Goal: Find specific page/section: Find specific page/section

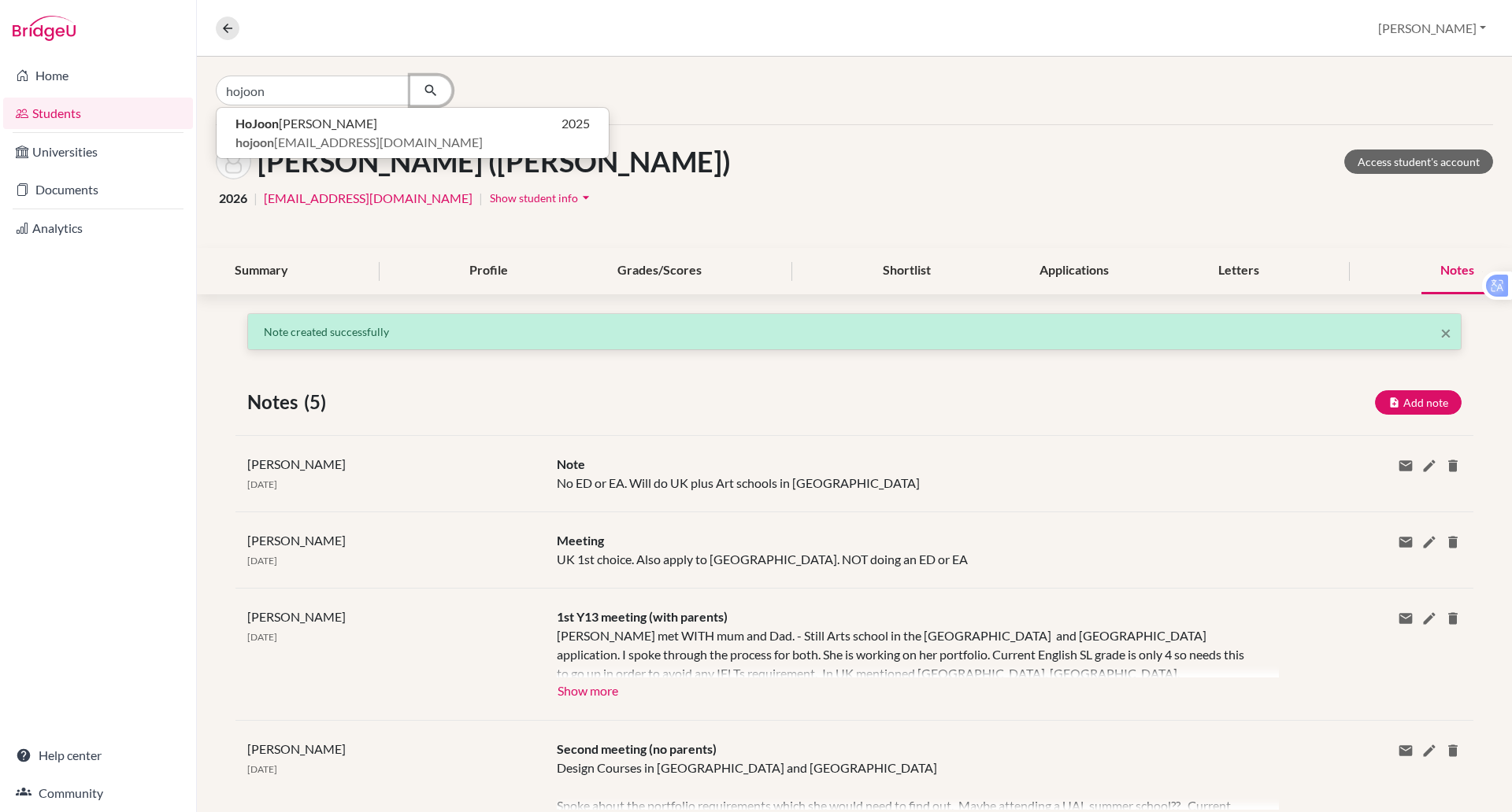
click at [429, 90] on icon "button" at bounding box center [431, 90] width 16 height 16
click at [313, 137] on span "hojoon [EMAIL_ADDRESS][DOMAIN_NAME]" at bounding box center [358, 142] width 247 height 19
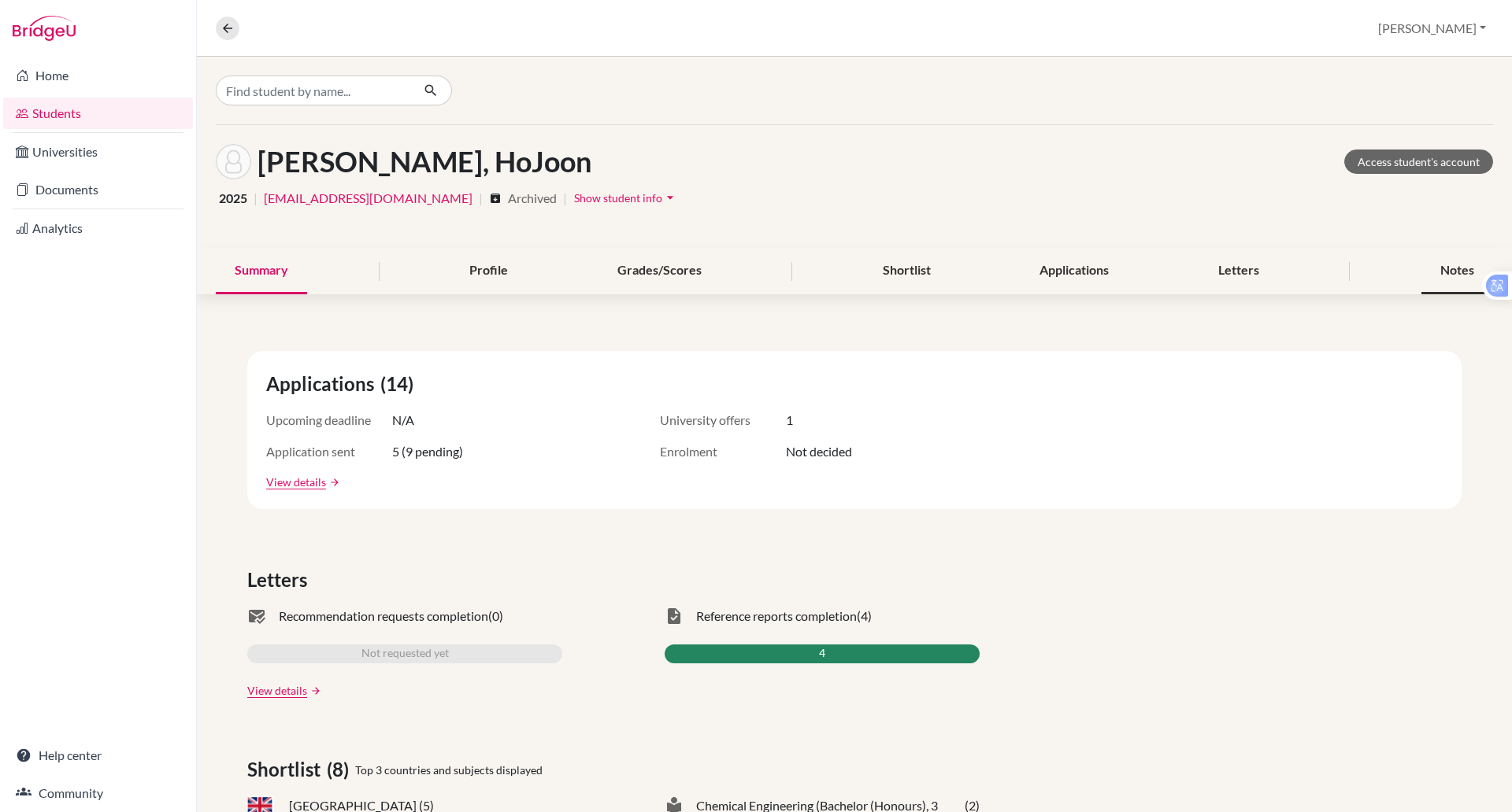
click at [1431, 263] on div "Notes" at bounding box center [1457, 271] width 72 height 46
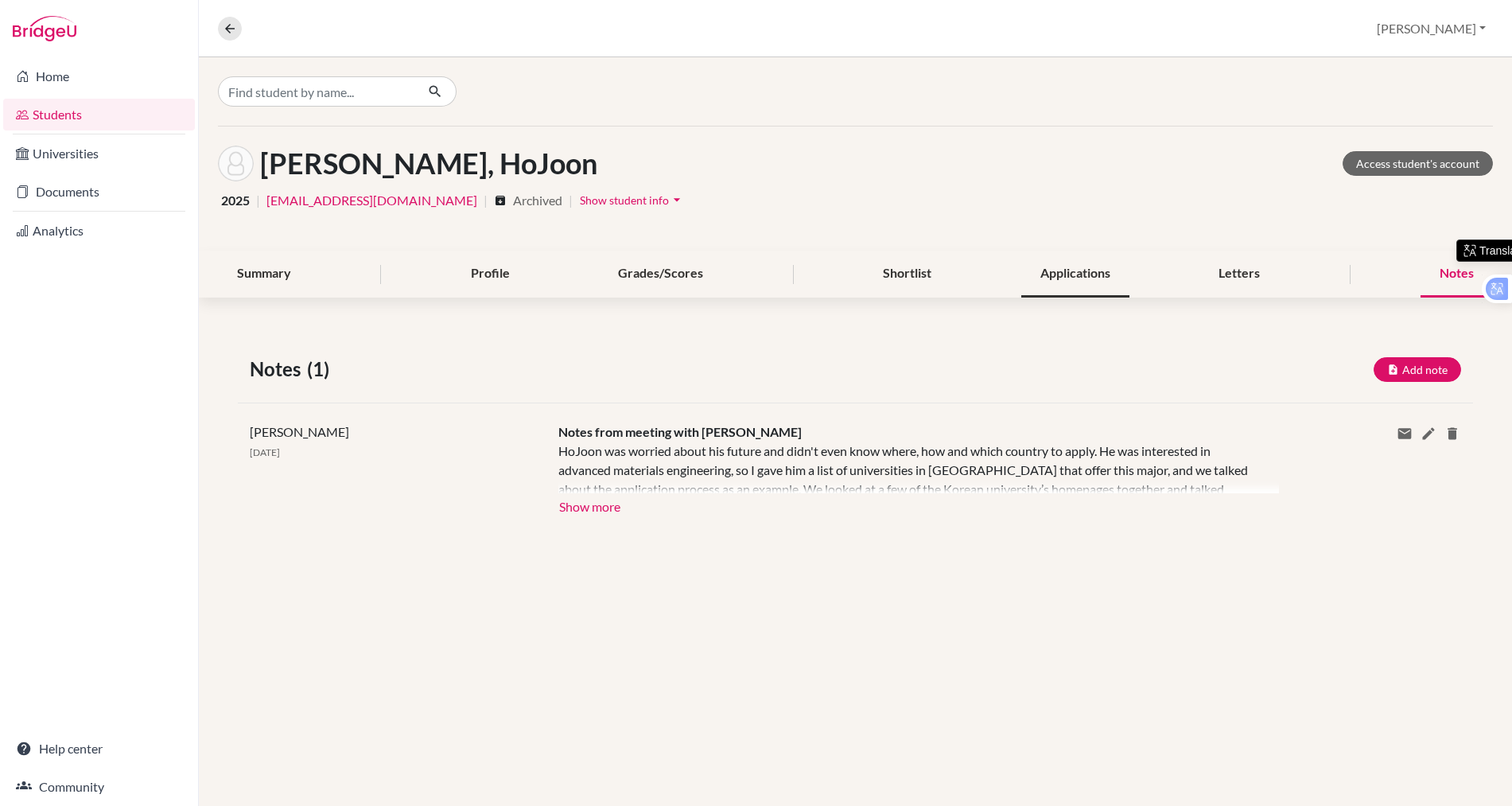
click at [1088, 266] on div "Applications" at bounding box center [1075, 274] width 108 height 47
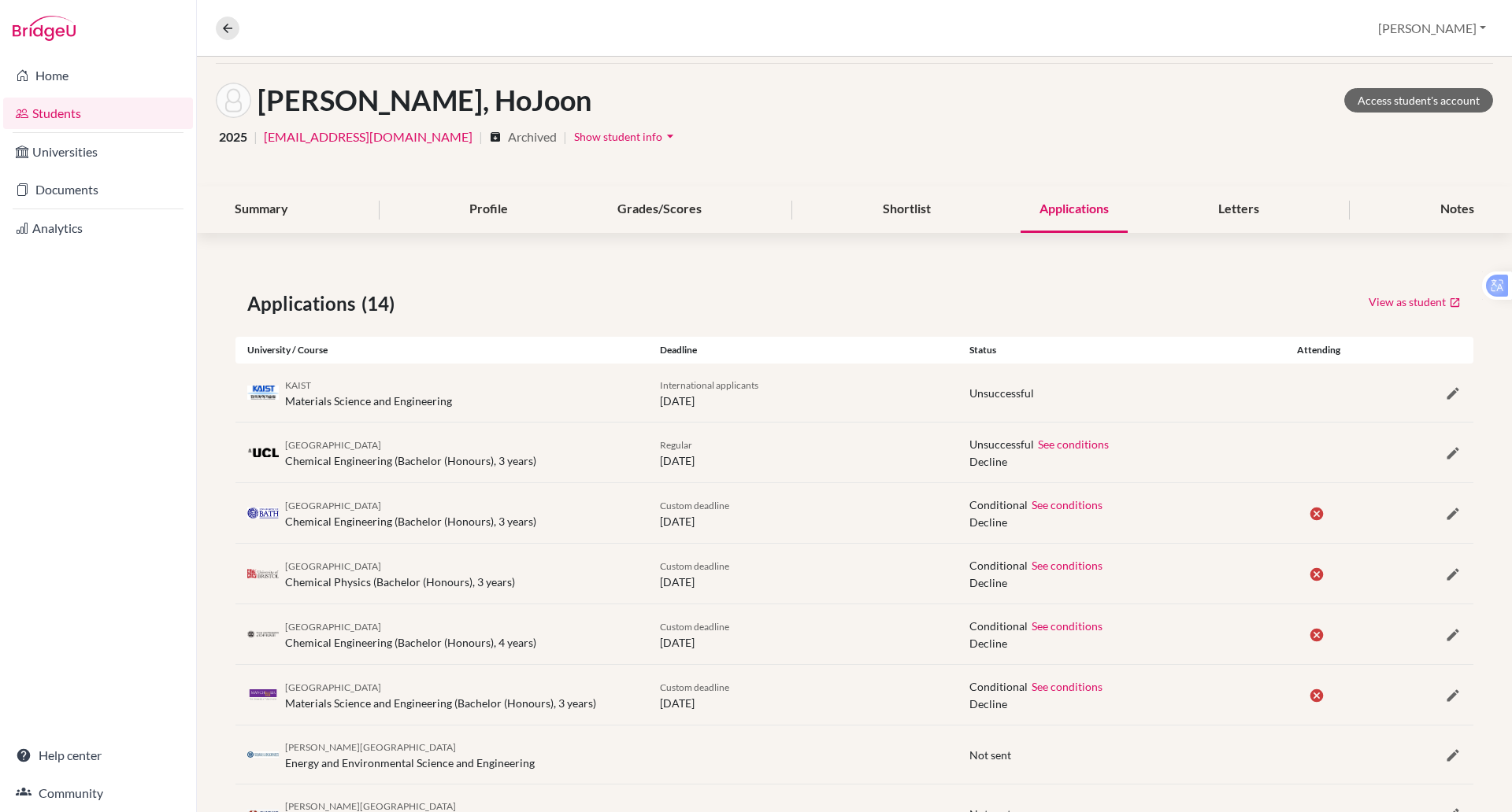
drag, startPoint x: 1511, startPoint y: 297, endPoint x: 1511, endPoint y: 379, distance: 82.0
click at [1511, 360] on html "Home Students Universities Documents Analytics Help center Community Overview S…" at bounding box center [756, 406] width 1512 height 812
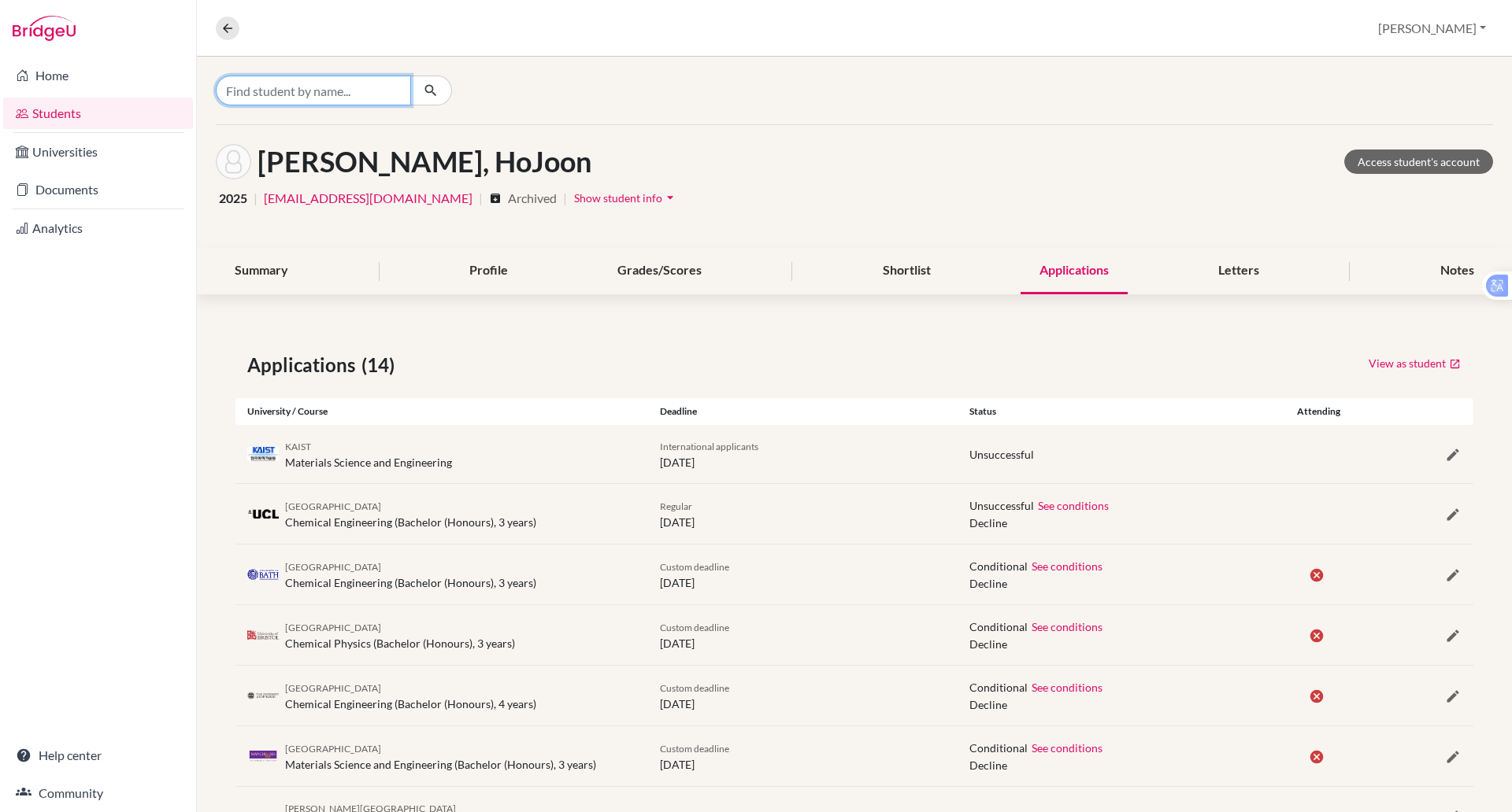
click at [341, 90] on input "Find student by name..." at bounding box center [313, 90] width 195 height 30
click at [416, 83] on button "button" at bounding box center [431, 90] width 42 height 30
click at [421, 81] on button "button" at bounding box center [431, 90] width 42 height 30
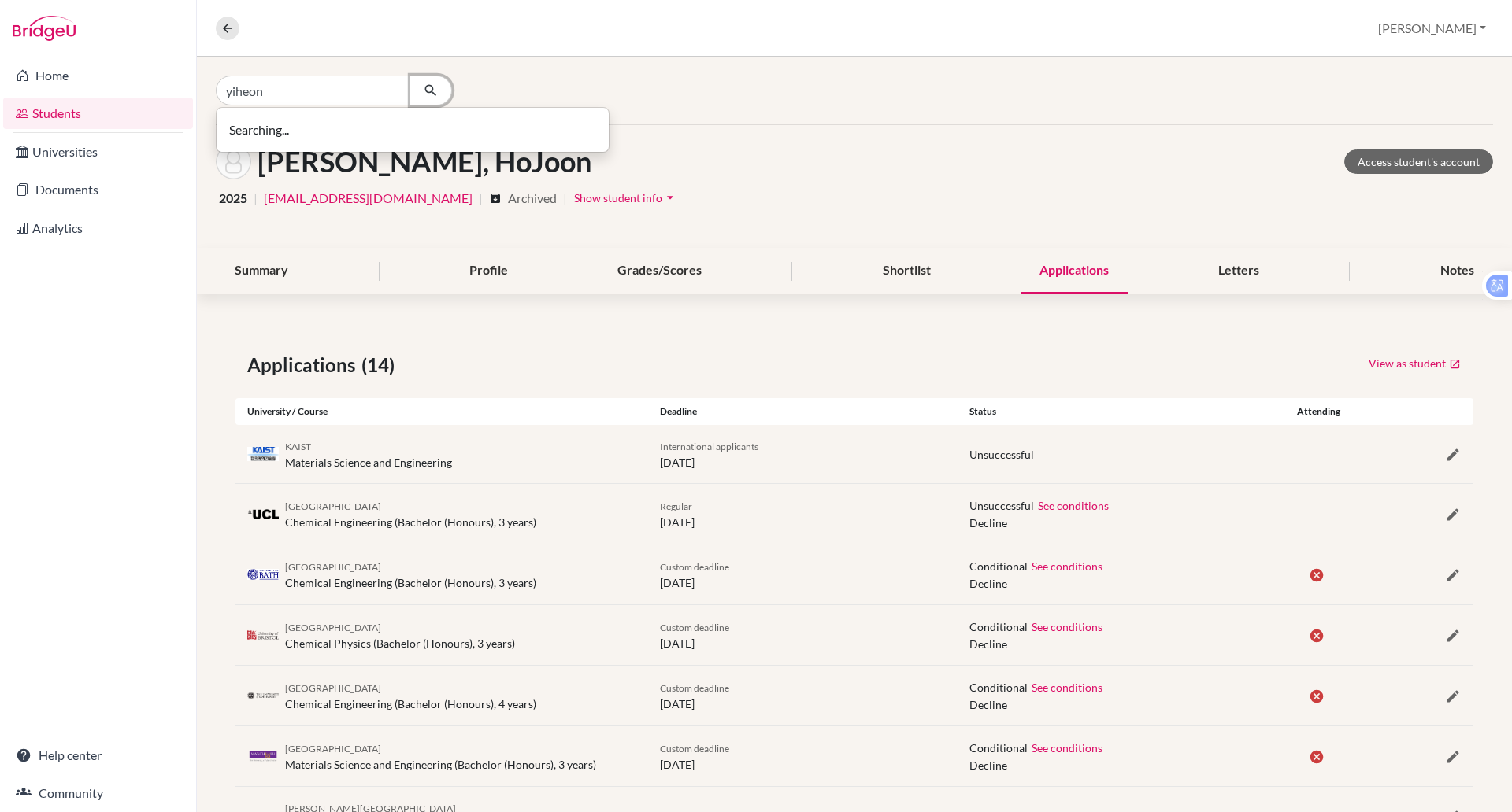
click at [422, 81] on button "button" at bounding box center [431, 90] width 42 height 30
type input "y"
type input "shin"
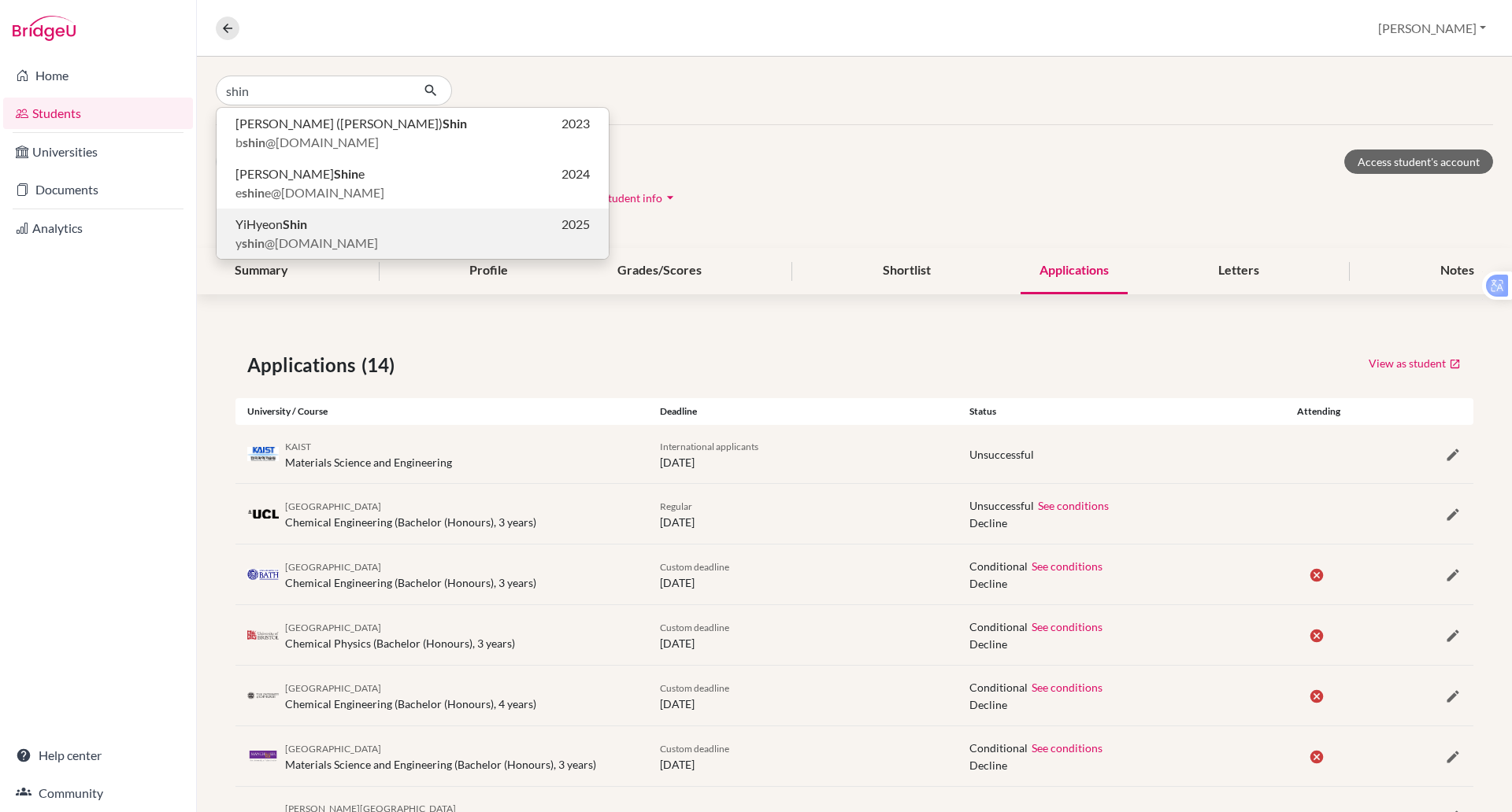
click at [306, 237] on span "y shin @[DOMAIN_NAME]" at bounding box center [306, 243] width 142 height 19
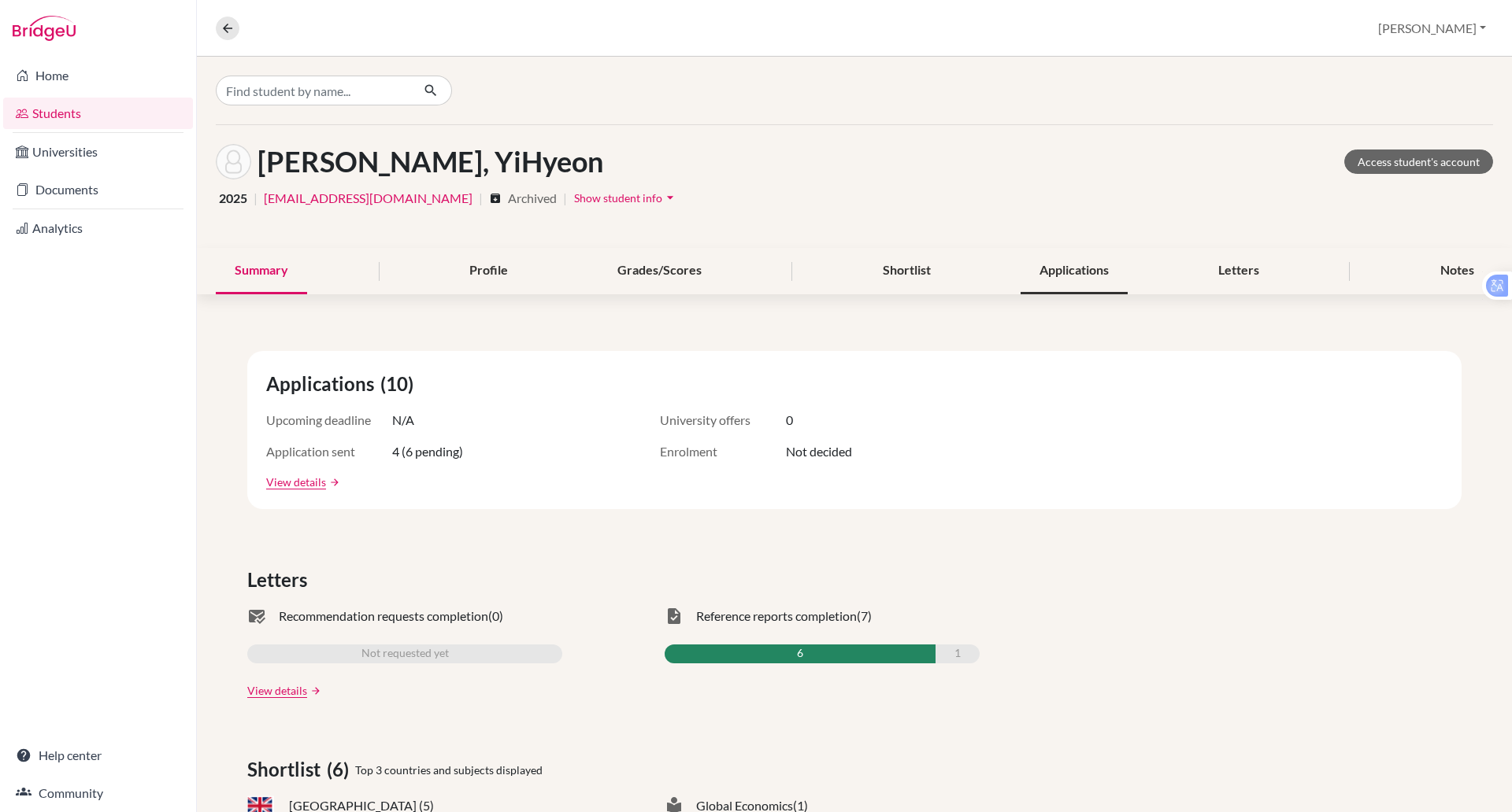
click at [1051, 271] on div "Applications" at bounding box center [1074, 271] width 107 height 46
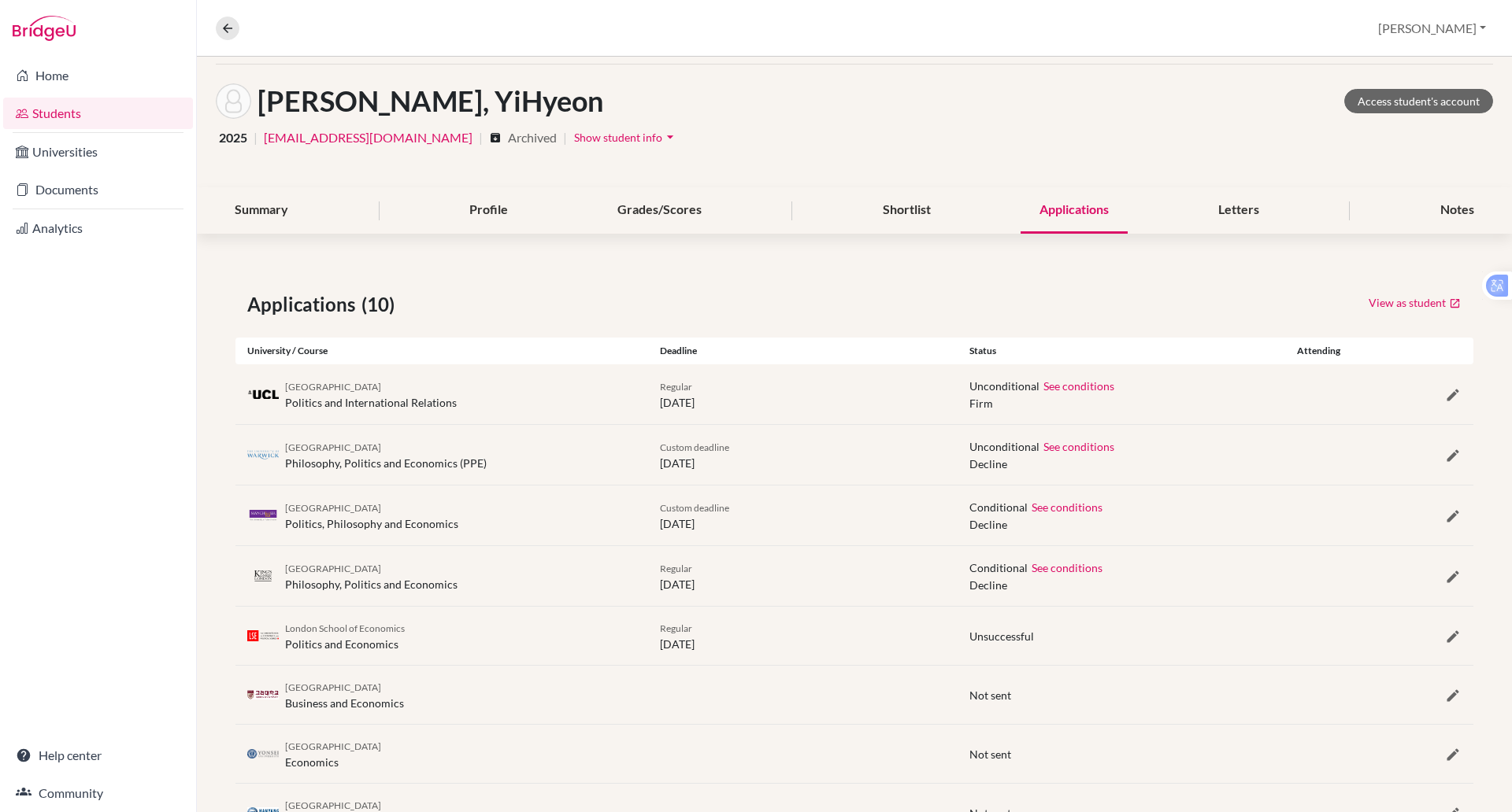
scroll to position [110, 0]
